Goal: Task Accomplishment & Management: Use online tool/utility

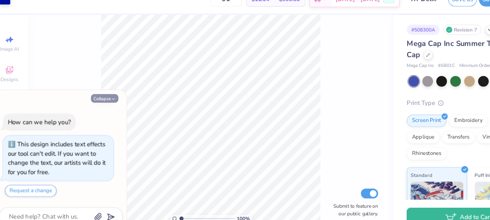
click at [107, 97] on button "Collapse" at bounding box center [100, 100] width 24 height 8
type textarea "x"
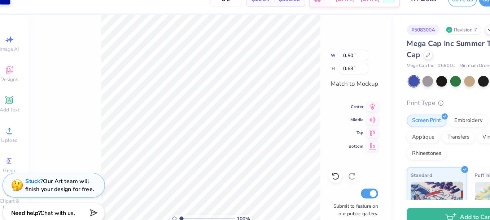
type input "0.97"
type input "0.78"
type input "0.55"
type input "2.04"
type input "0.63"
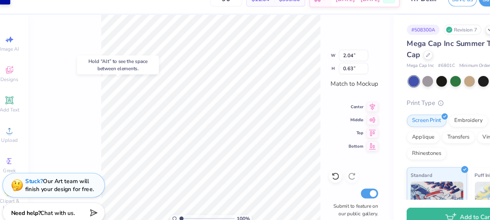
type input "0.50"
type input "0.97"
type input "0.78"
type input "0.55"
type input "2.04"
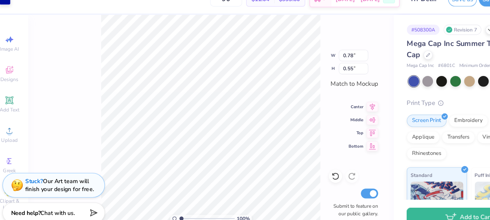
type input "0.63"
type input "1.02"
type input "1.16"
type input "0.51"
type input "1.94"
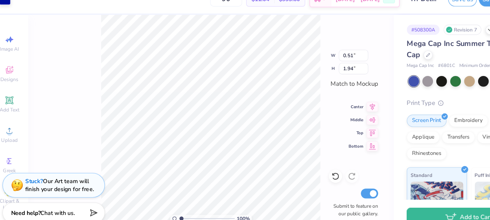
type input "0.42"
type input "1.60"
type input "1.14"
type input "1.27"
type input "1.02"
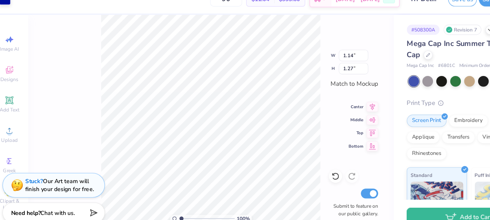
type input "1.16"
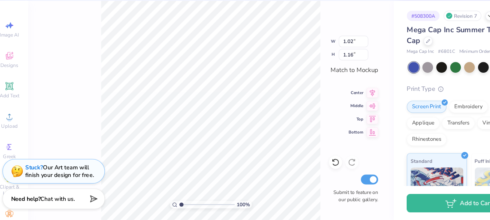
type input "1.0000000315149"
type textarea "x"
type input "1.0000000315149"
type textarea "x"
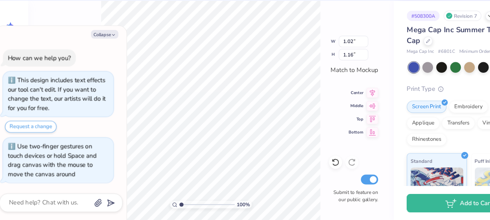
type input "1"
click at [99, 56] on button "Collapse" at bounding box center [100, 56] width 24 height 8
type textarea "x"
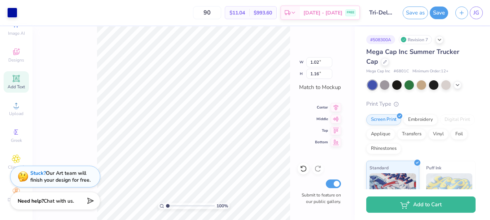
scroll to position [28, 0]
type input "0.67"
type input "0.76"
type input "0.81"
type input "0.93"
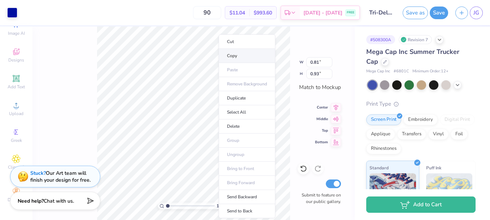
click at [248, 52] on li "Copy" at bounding box center [247, 56] width 57 height 14
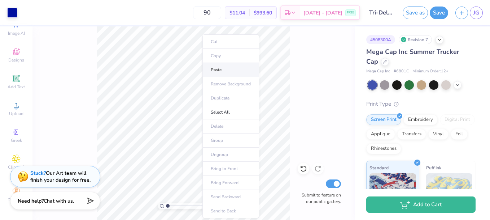
click at [214, 74] on li "Paste" at bounding box center [231, 70] width 57 height 14
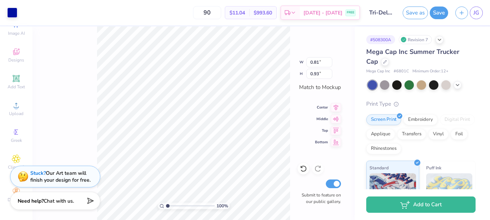
type input "0.90"
type input "1.03"
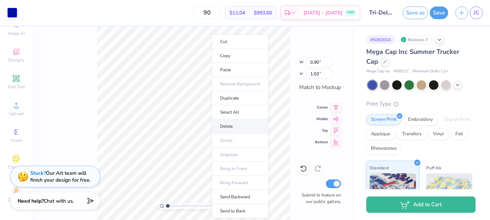
click at [235, 123] on li "Delete" at bounding box center [240, 126] width 57 height 14
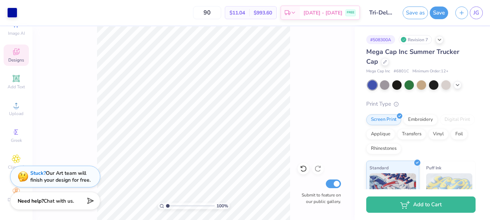
scroll to position [0, 0]
click at [437, 12] on button "Save" at bounding box center [439, 11] width 18 height 13
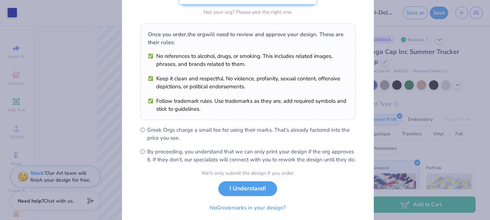
scroll to position [107, 0]
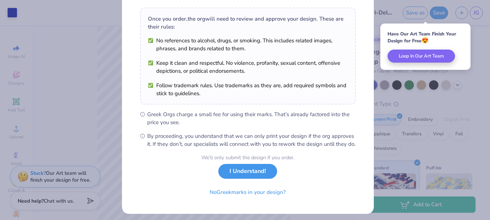
click at [241, 176] on button "I Understand!" at bounding box center [247, 171] width 59 height 15
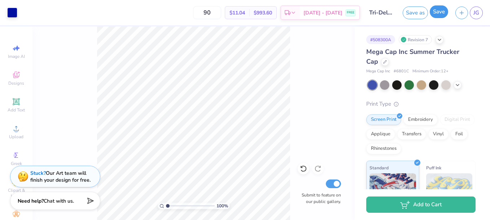
click at [439, 9] on button "Save" at bounding box center [439, 11] width 18 height 13
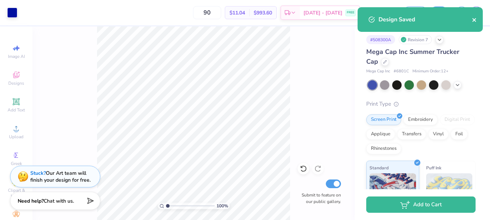
click at [474, 19] on icon "close" at bounding box center [475, 20] width 4 height 4
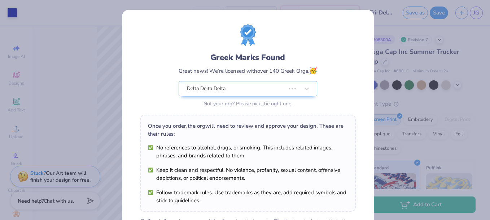
click at [476, 16] on body "Art colors 90 $11.04 Per Item $993.60 Total Est. Delivery Sep 12 - 15 FREE Desi…" at bounding box center [245, 110] width 490 height 220
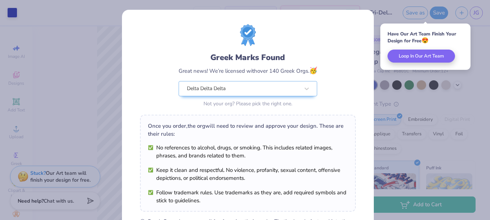
scroll to position [119, 0]
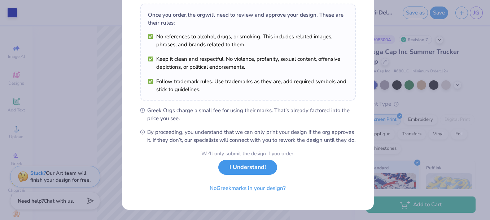
click at [242, 174] on button "I Understand!" at bounding box center [247, 167] width 59 height 15
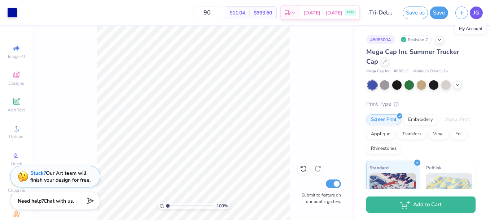
click at [477, 8] on link "JG" at bounding box center [476, 12] width 13 height 13
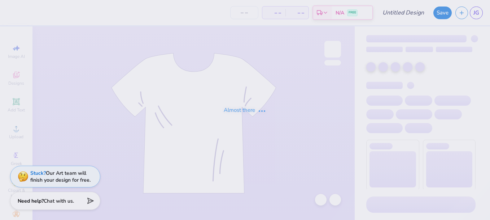
type input "Tri-Delta Totes"
type input "16"
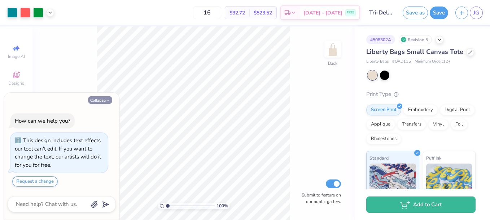
click at [106, 99] on icon "button" at bounding box center [108, 100] width 4 height 4
type textarea "x"
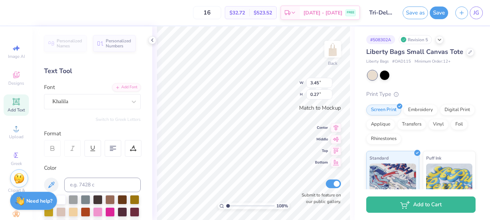
scroll to position [6, 1]
type input "1.08497371384186"
type textarea "2025 Recruitme"
type input "1.08497371384186"
type textarea "2025 Recruitm"
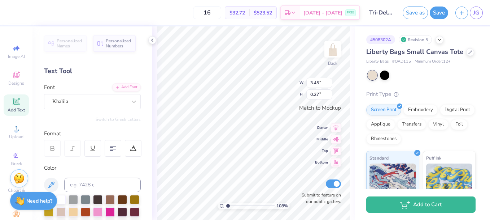
type input "1.08497371384186"
type textarea "2025 Recruit"
type input "1.08497371384186"
type textarea "2025 Recrui"
type input "1.08497371384186"
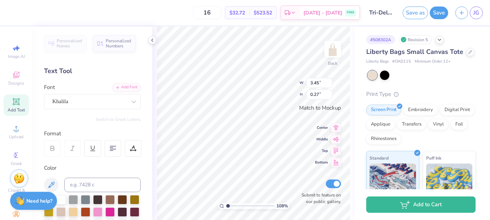
type textarea "2025 Recru"
type input "1.08497371384186"
type textarea "2025 Recr"
type input "1.08497371384186"
type textarea "2025 Rec"
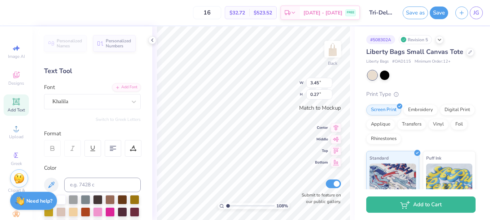
type input "1.08497371384186"
type textarea "2025 Re"
type input "1.08497371384186"
type textarea "2025 R"
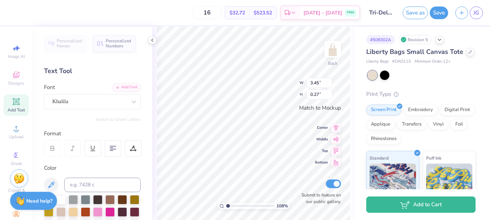
type input "1.08497371384186"
type textarea "2025"
type input "1.08497371384186"
type textarea "2025 E"
type input "1.08497371384186"
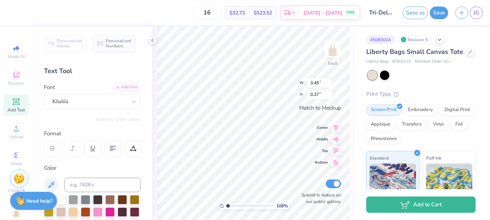
type textarea "2025 Ex"
type input "1.08497371384186"
type textarea "2025 Exe"
type input "1.08497371384186"
type textarea "2025 Exec"
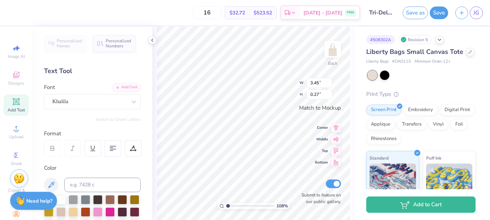
type input "1.08497371384186"
type textarea "2025 Exec"
type input "1.08497371384186"
type textarea "2025 Exec B"
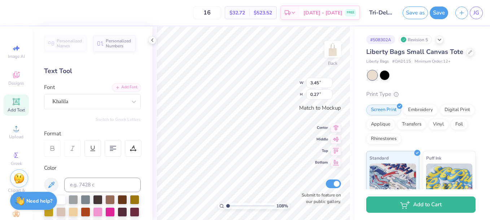
type input "1.08497371384186"
type textarea "2025 Exec Boa"
type input "1.08497371384186"
type textarea "2025 Exec Boar"
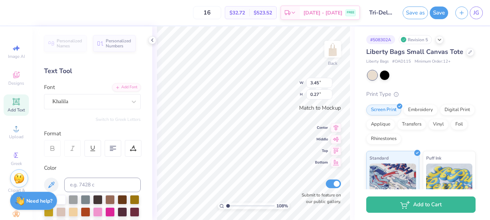
type input "1.08497371384186"
type textarea "2025 Exec Board"
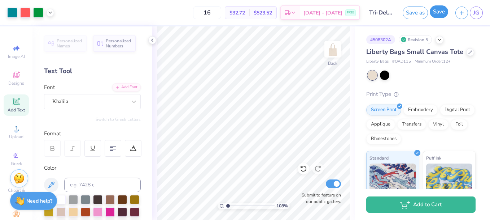
click at [435, 10] on button "Save" at bounding box center [439, 11] width 18 height 13
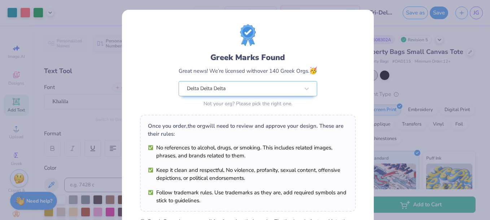
scroll to position [98, 0]
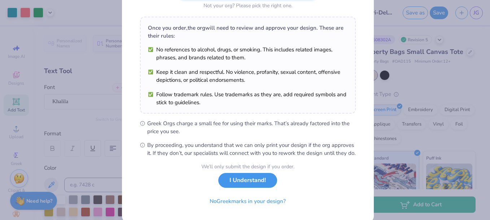
click at [243, 187] on button "I Understand!" at bounding box center [247, 180] width 59 height 15
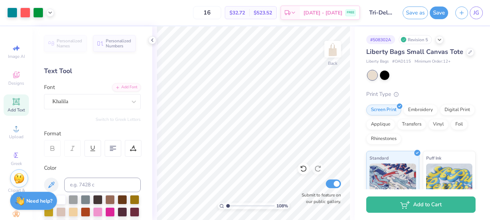
type input "1.08497371384186"
click at [218, 11] on input "16" at bounding box center [207, 12] width 28 height 13
click at [476, 13] on span "JG" at bounding box center [477, 13] width 6 height 8
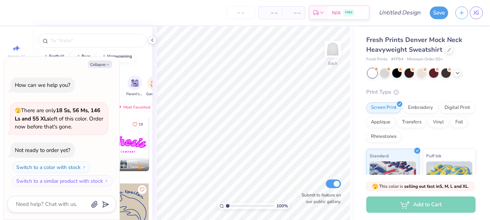
type textarea "x"
click at [243, 15] on input "number" at bounding box center [241, 12] width 28 height 13
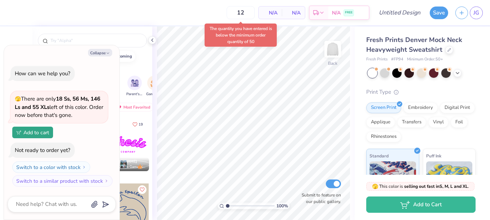
type input "50"
